Goal: Information Seeking & Learning: Learn about a topic

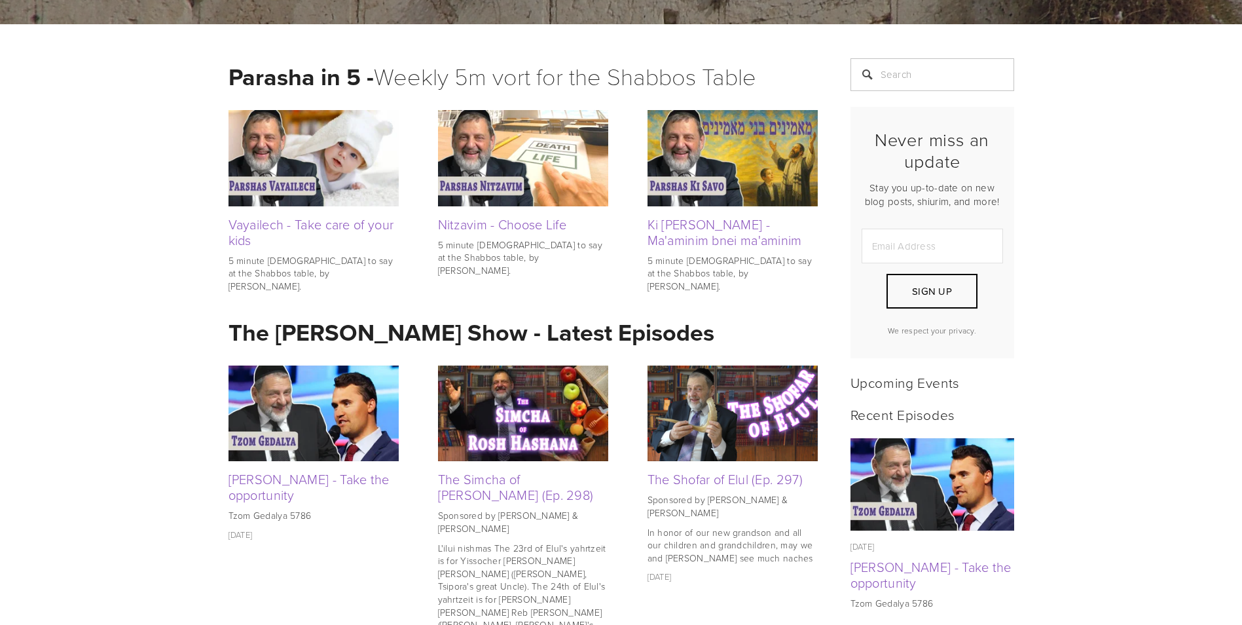
scroll to position [196, 0]
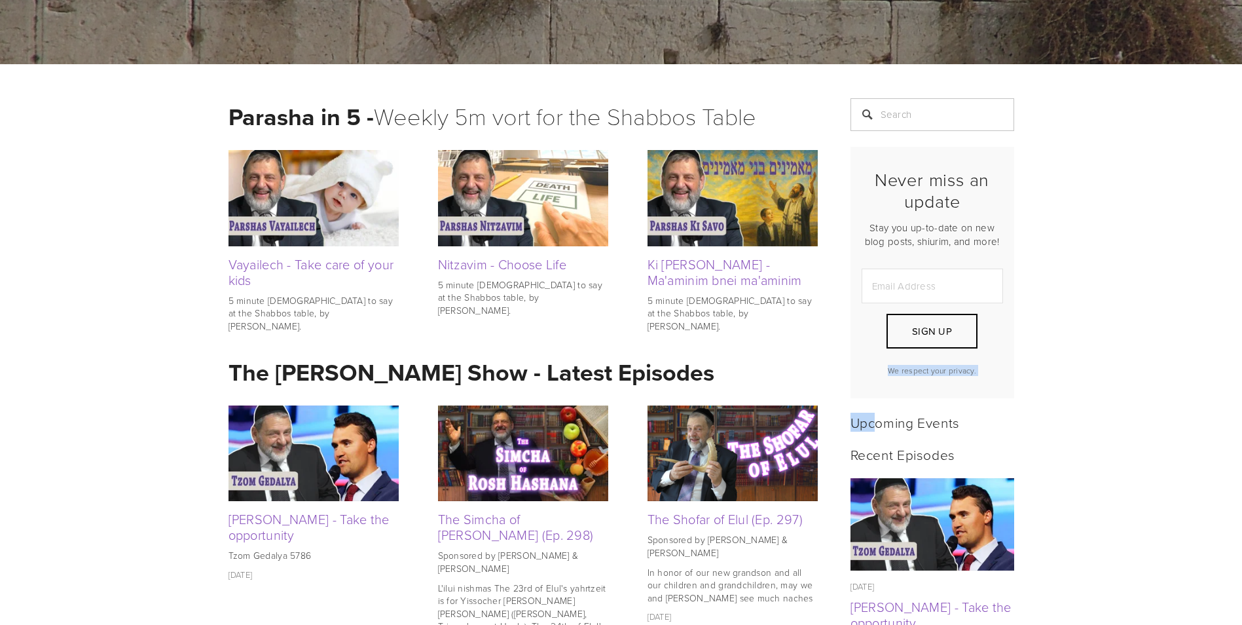
drag, startPoint x: 871, startPoint y: 395, endPoint x: 874, endPoint y: 420, distance: 25.7
drag, startPoint x: 874, startPoint y: 420, endPoint x: 988, endPoint y: 435, distance: 114.8
click at [988, 435] on div "Upcoming Events" at bounding box center [932, 422] width 186 height 32
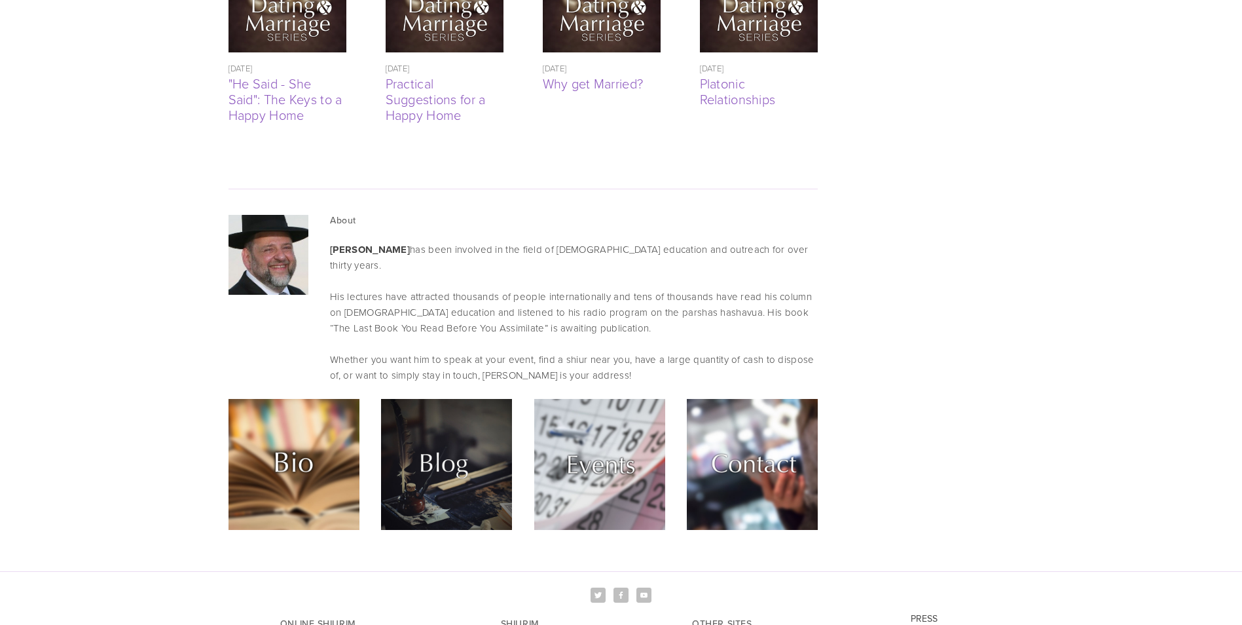
scroll to position [3339, 0]
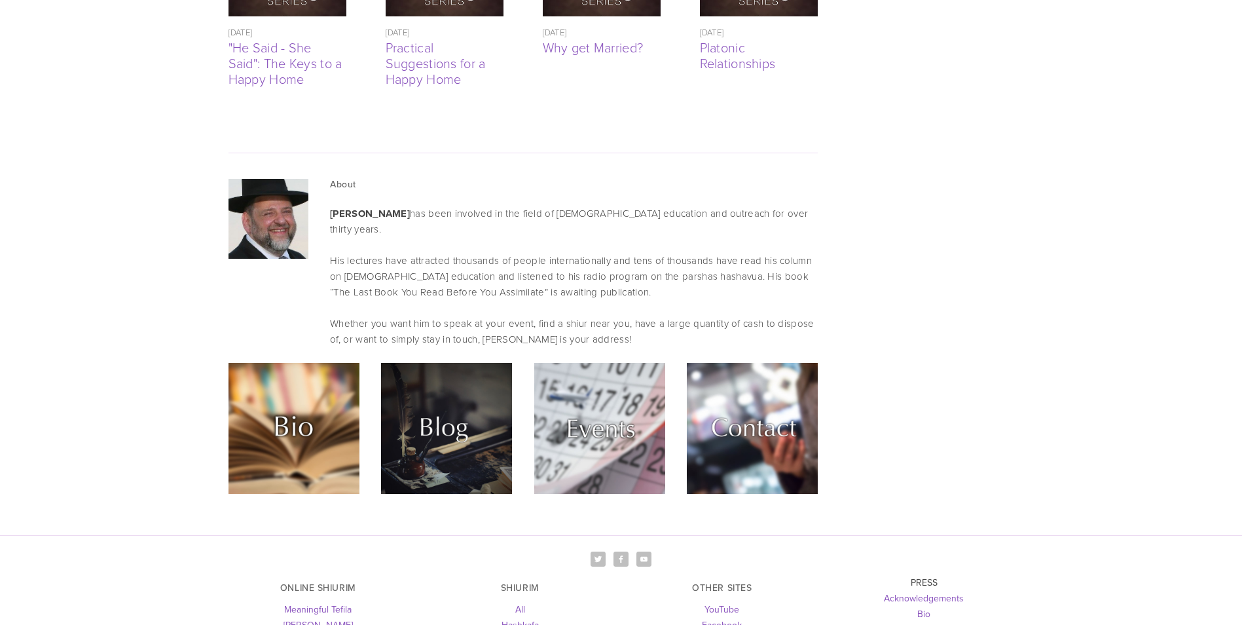
click at [464, 363] on img at bounding box center [446, 428] width 131 height 131
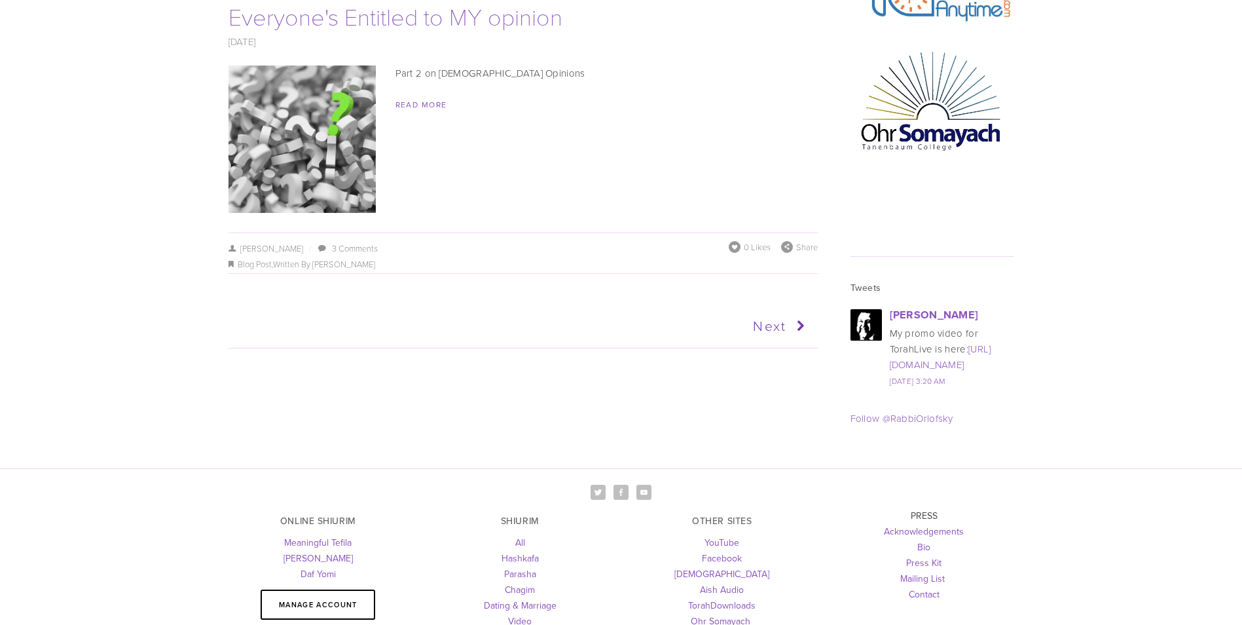
scroll to position [1637, 0]
